Goal: Task Accomplishment & Management: Manage account settings

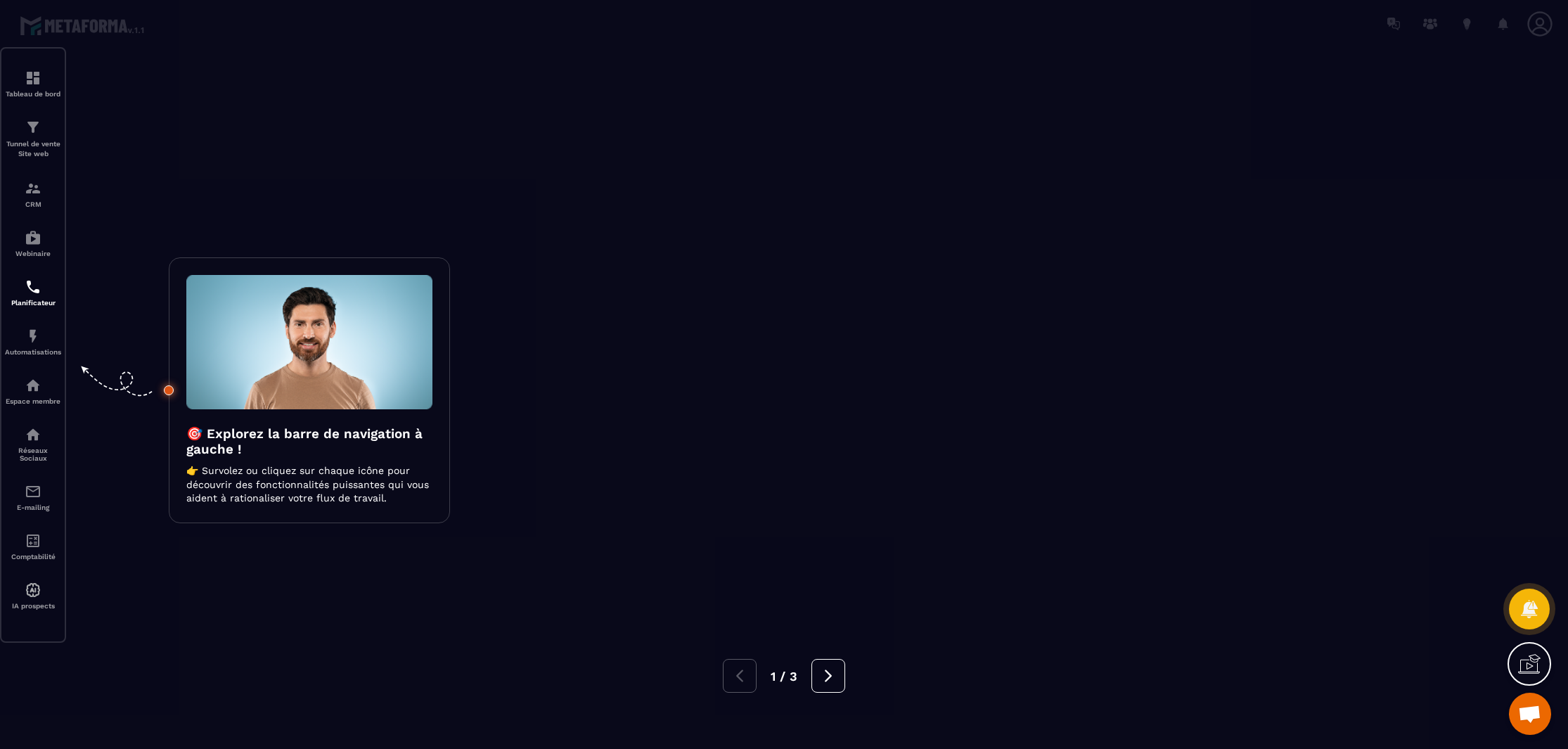
click at [176, 151] on div at bounding box center [784, 374] width 1568 height 749
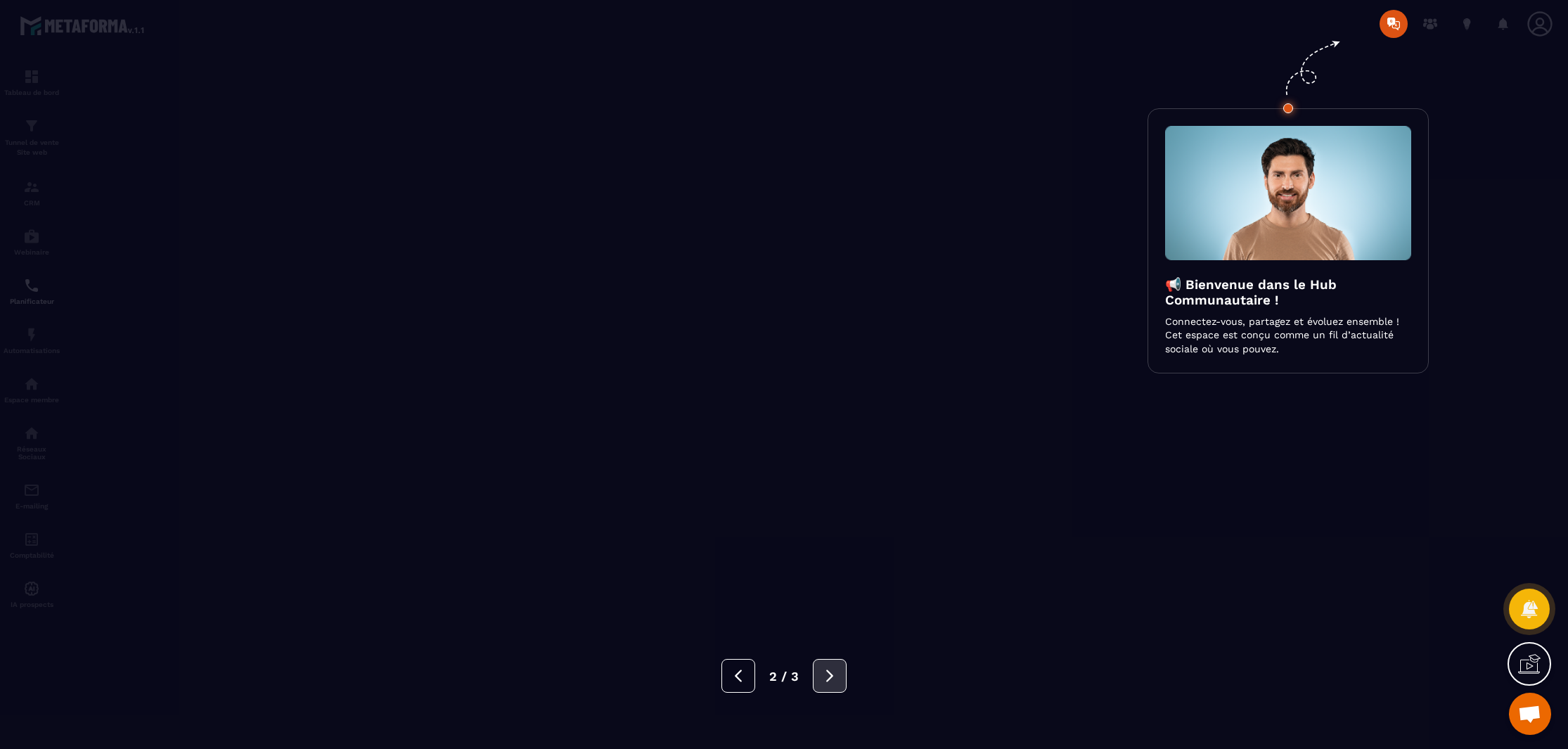
click at [813, 672] on button at bounding box center [829, 675] width 33 height 34
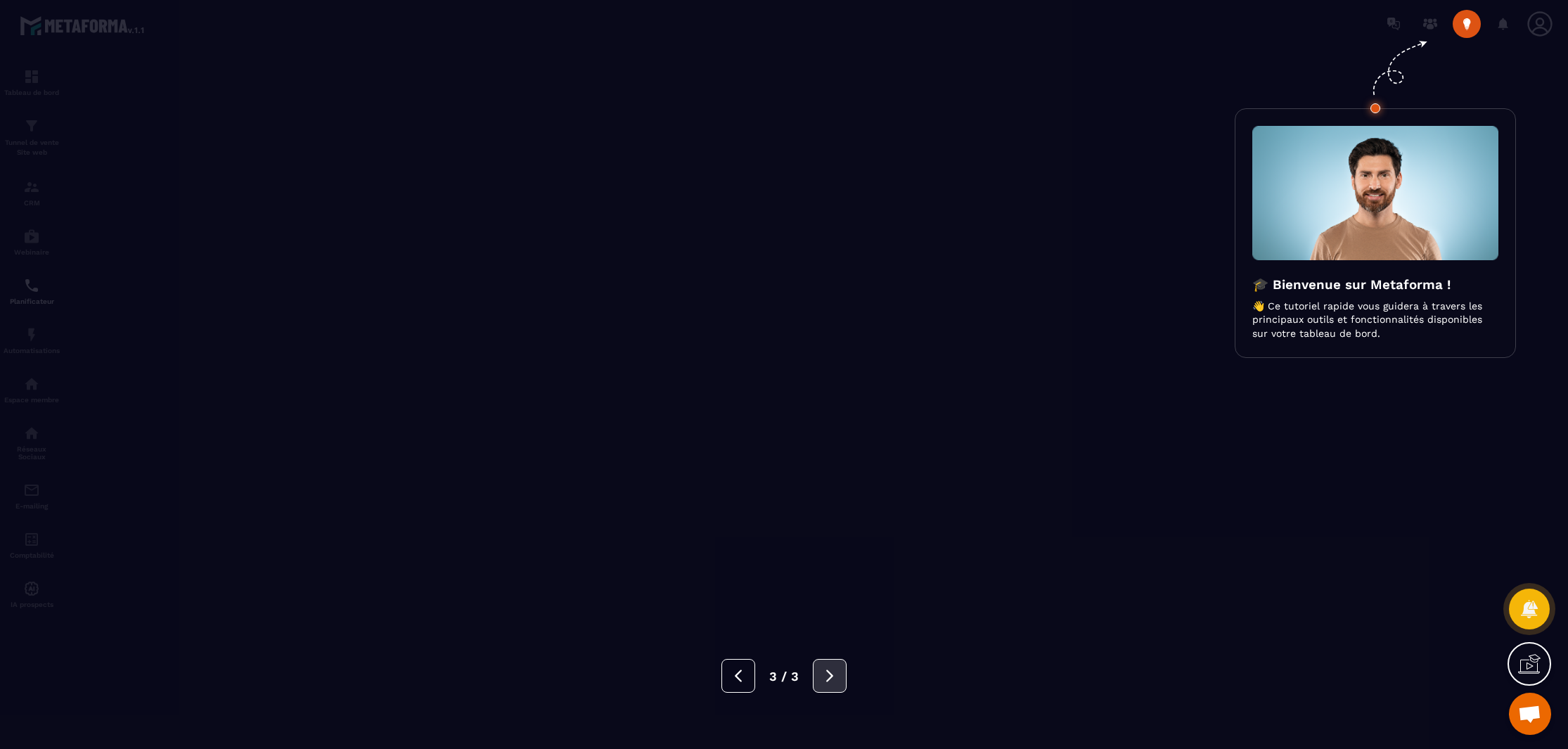
click at [813, 672] on button at bounding box center [829, 675] width 33 height 34
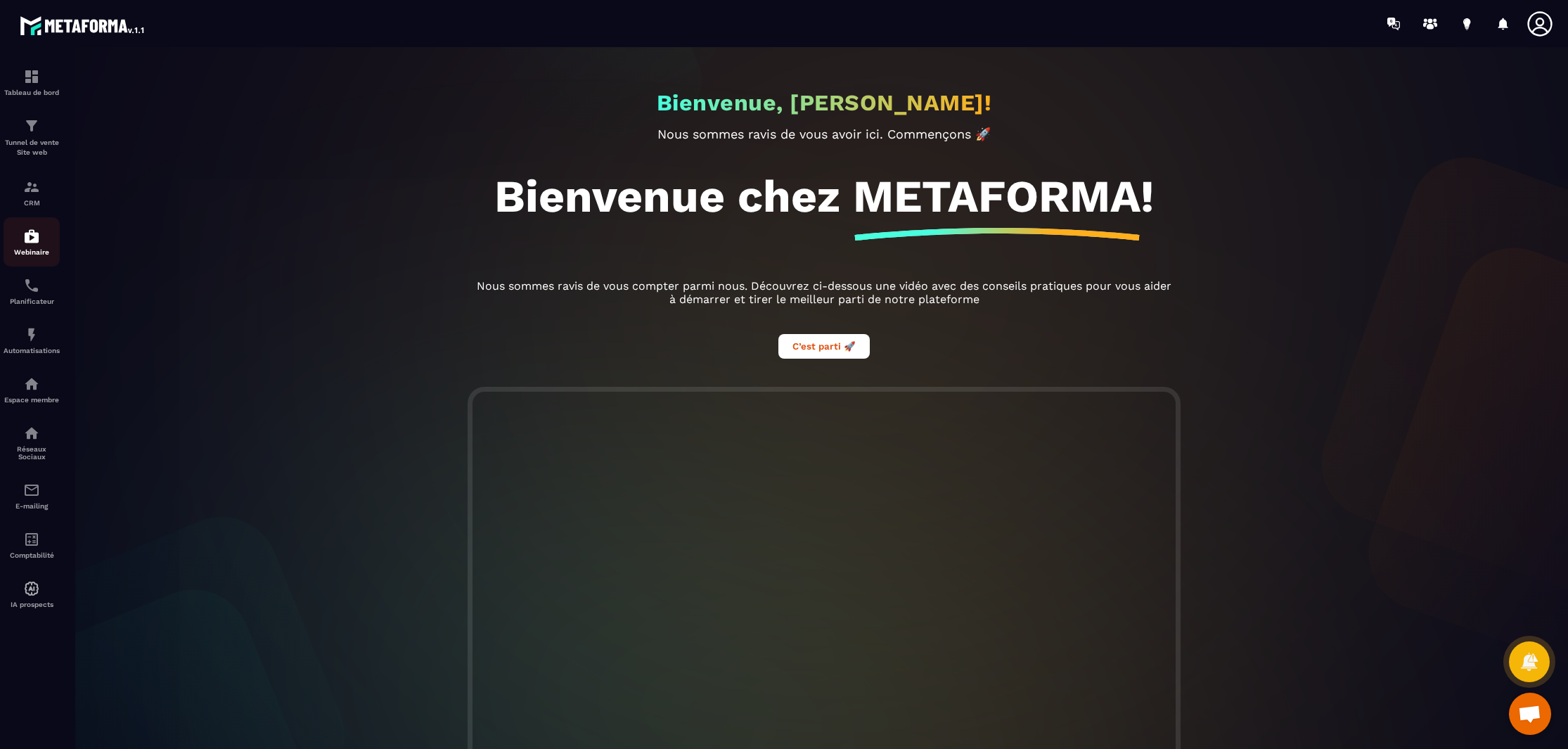
click at [33, 250] on p "Webinaire" at bounding box center [32, 252] width 57 height 7
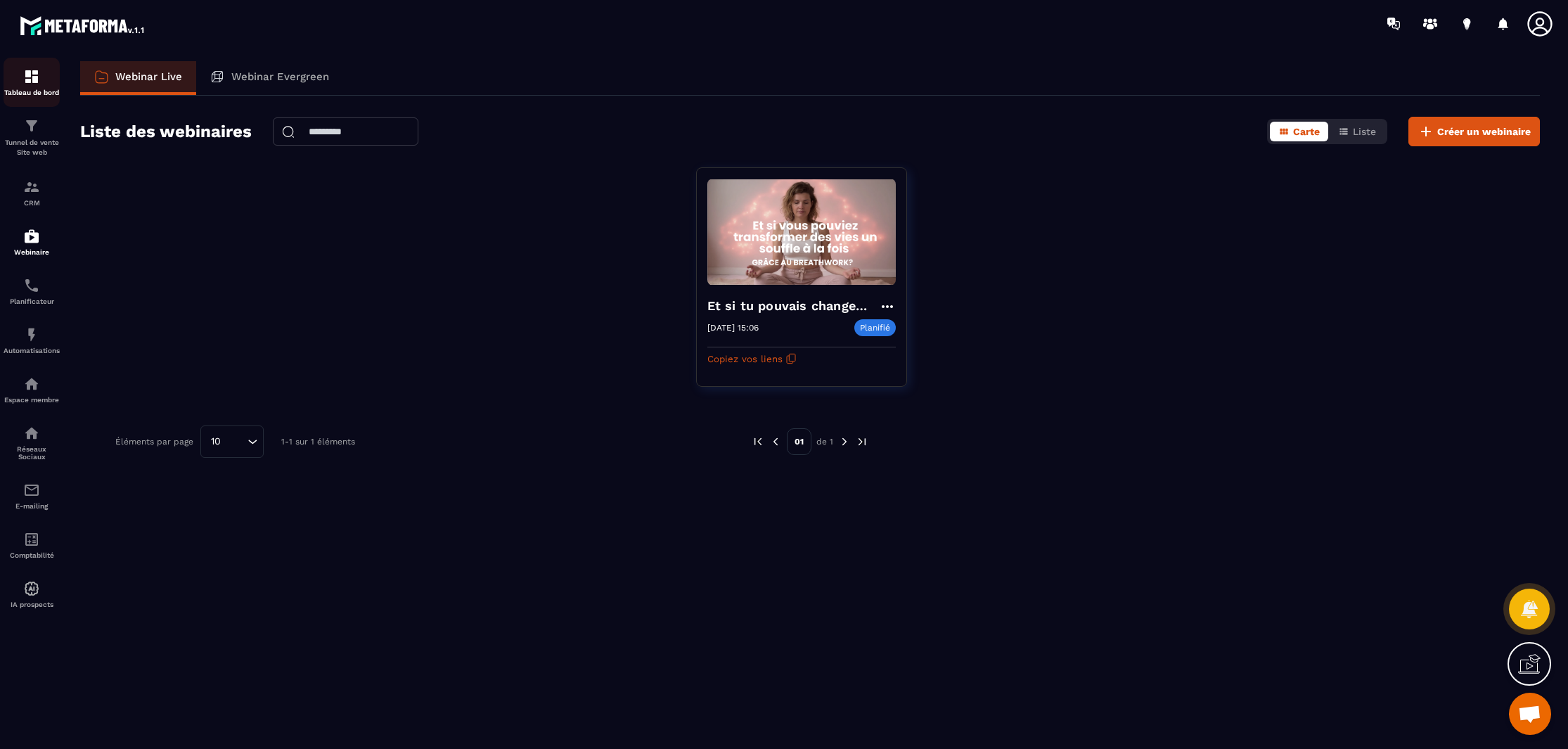
click at [32, 83] on img at bounding box center [31, 77] width 17 height 17
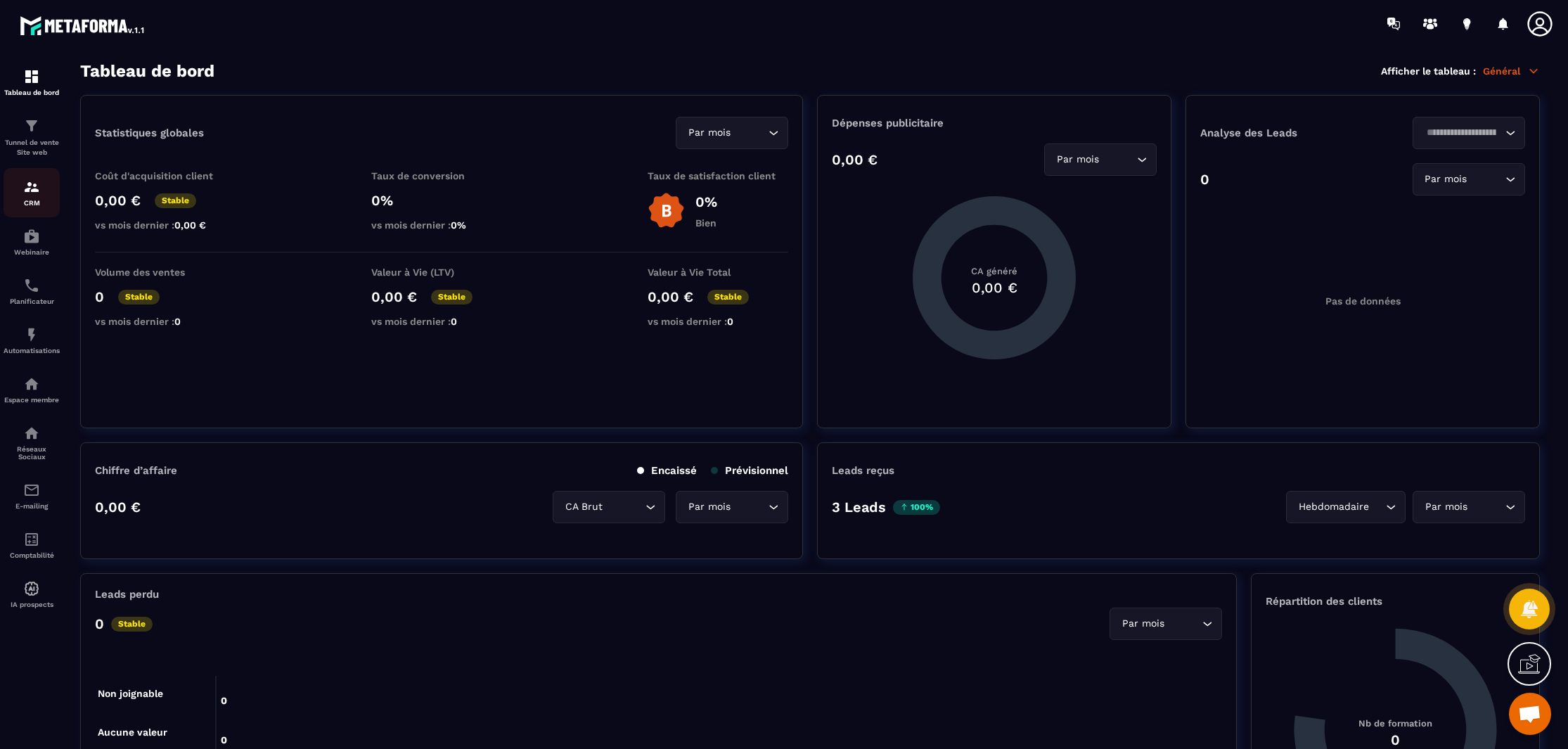
click at [38, 201] on p "CRM" at bounding box center [32, 203] width 57 height 7
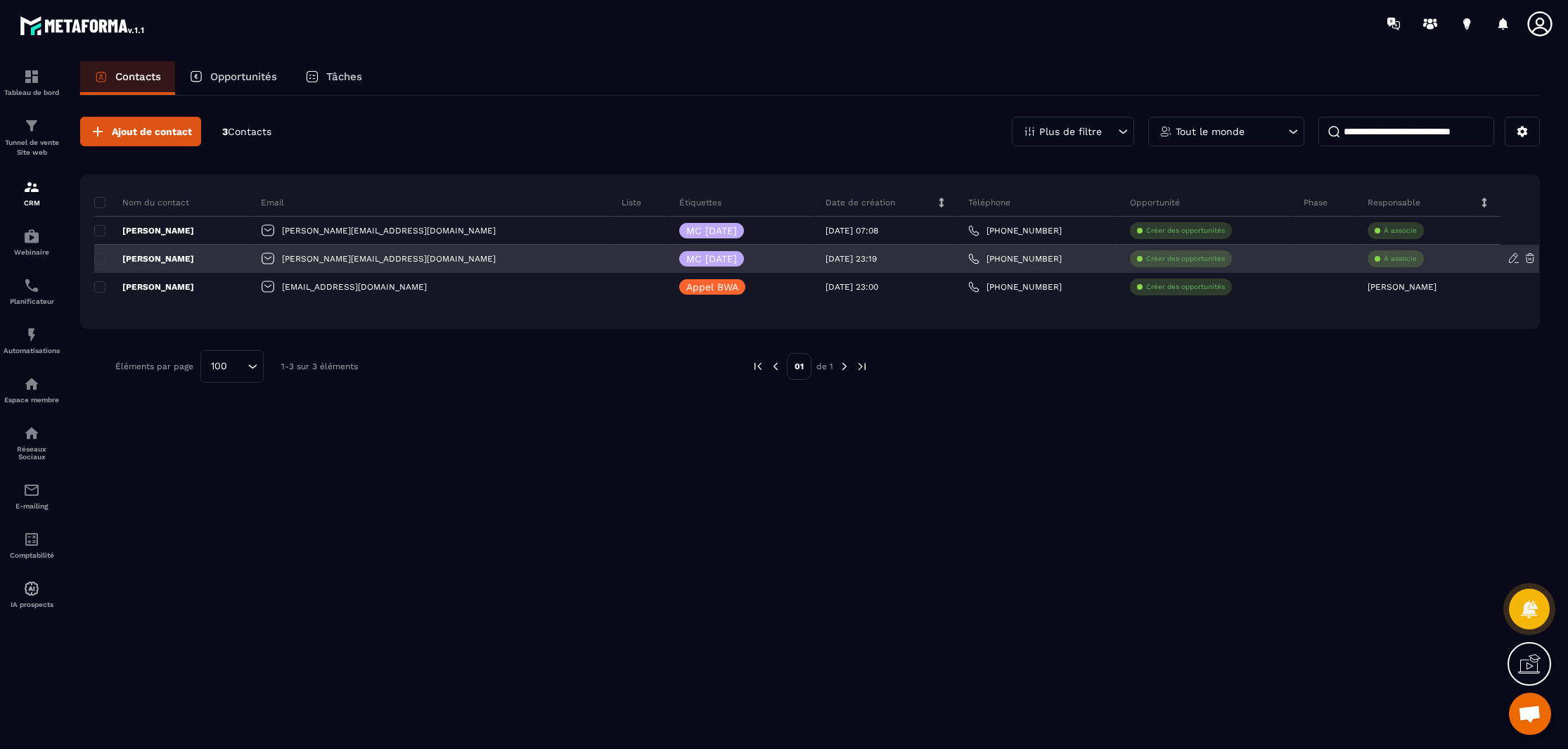
click at [106, 266] on div "[PERSON_NAME]" at bounding box center [173, 259] width 156 height 28
